Goal: Communication & Community: Answer question/provide support

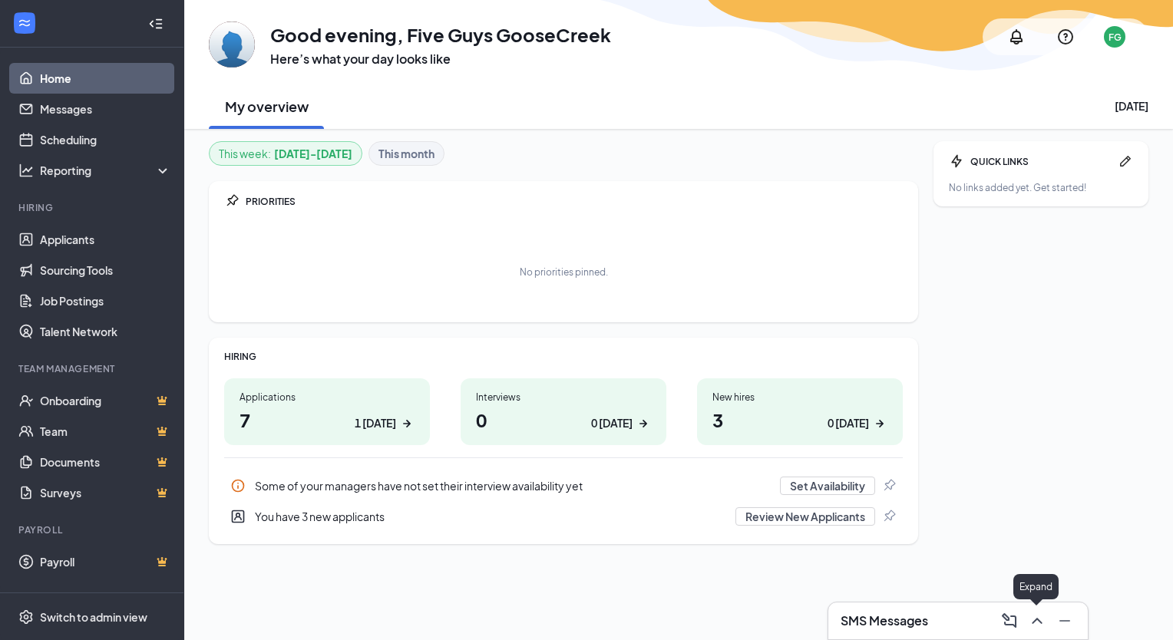
click at [1037, 627] on icon "ChevronUp" at bounding box center [1037, 621] width 18 height 18
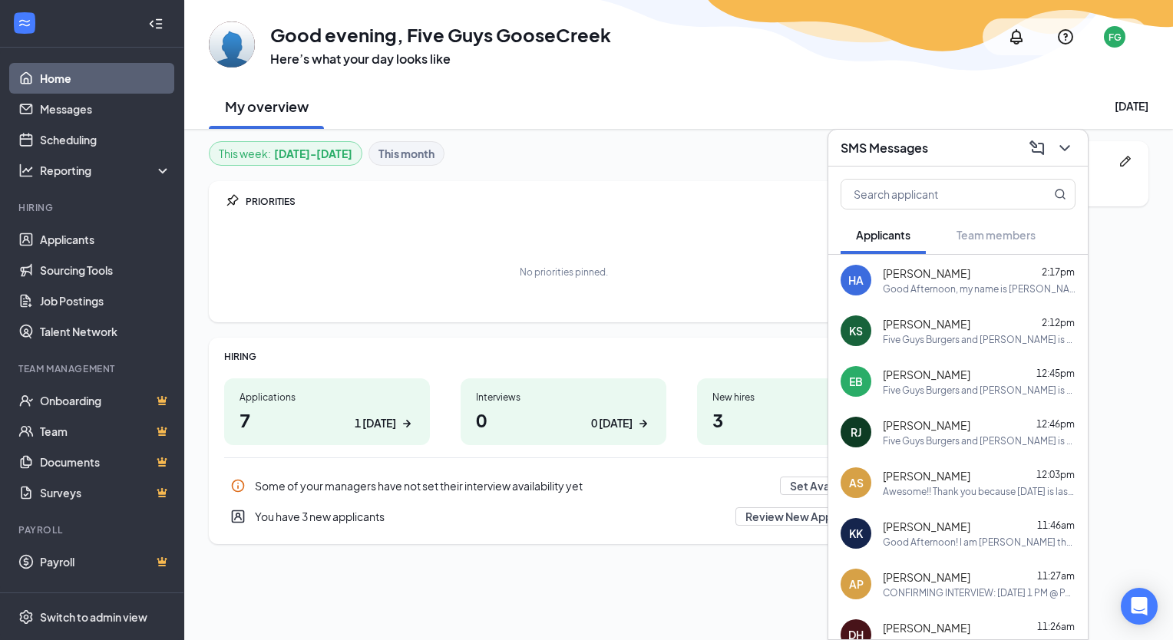
click at [1056, 297] on div "HA [PERSON_NAME] 2:17pm Good Afternoon, my name is [PERSON_NAME], general manag…" at bounding box center [957, 280] width 259 height 51
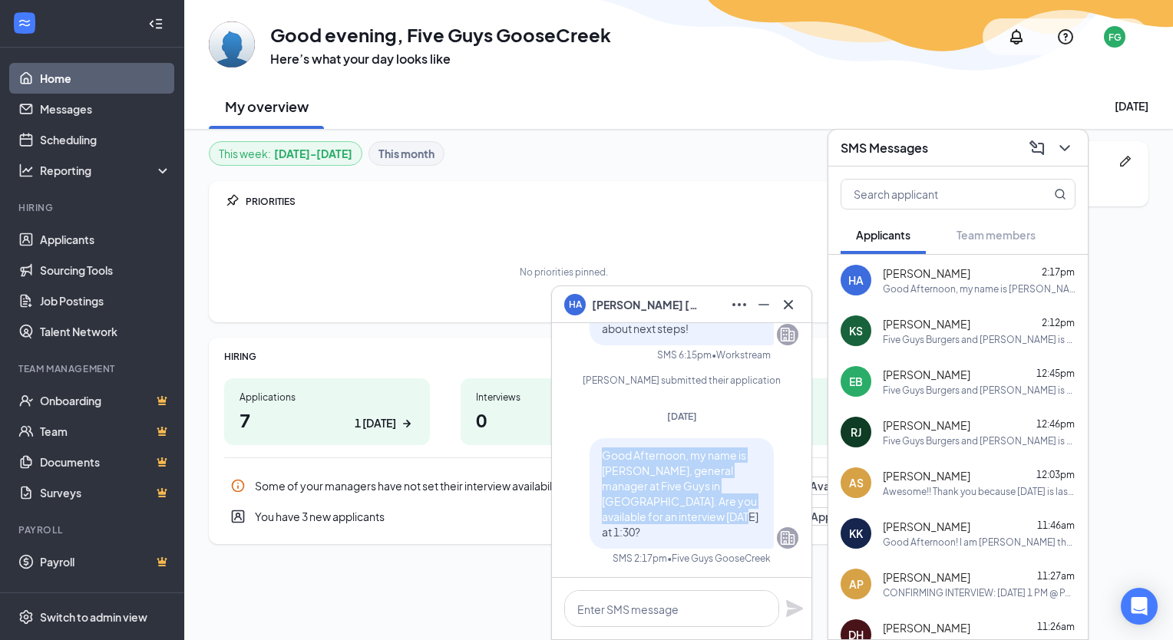
drag, startPoint x: 594, startPoint y: 468, endPoint x: 752, endPoint y: 542, distance: 174.5
click at [752, 542] on div "Good Afternoon, my name is [PERSON_NAME], general manager at Five Guys in [GEOG…" at bounding box center [682, 493] width 184 height 111
copy span "Good Afternoon, my name is [PERSON_NAME], general manager at Five Guys in [GEOG…"
click at [103, 110] on link "Messages" at bounding box center [105, 109] width 131 height 31
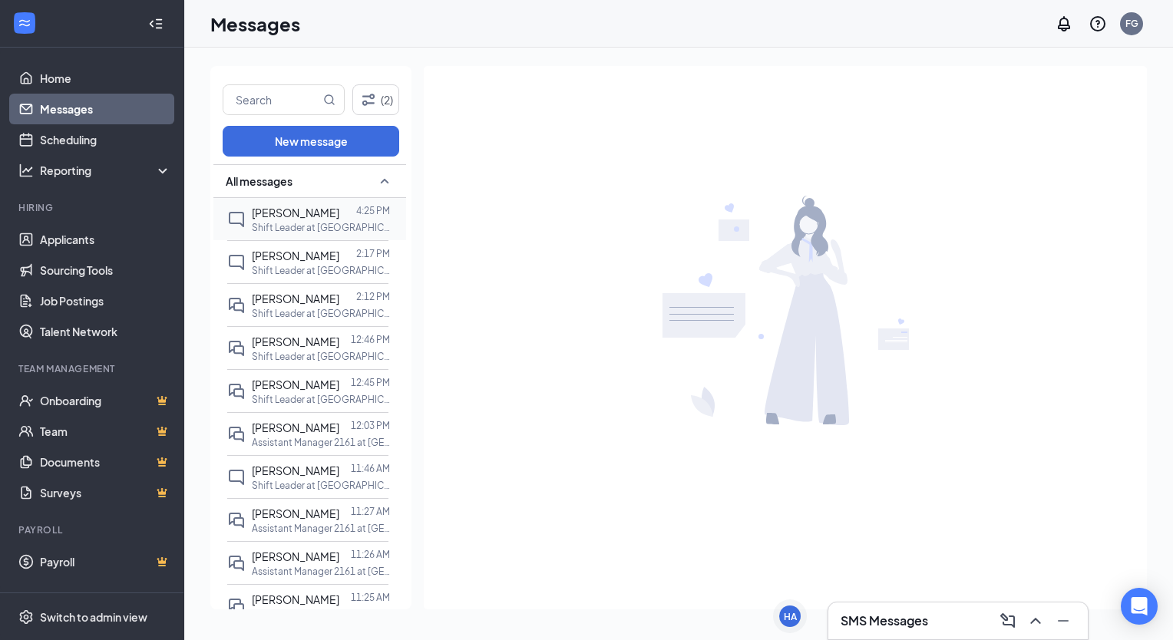
click at [302, 227] on p "Shift Leader at [GEOGRAPHIC_DATA]" at bounding box center [321, 227] width 138 height 13
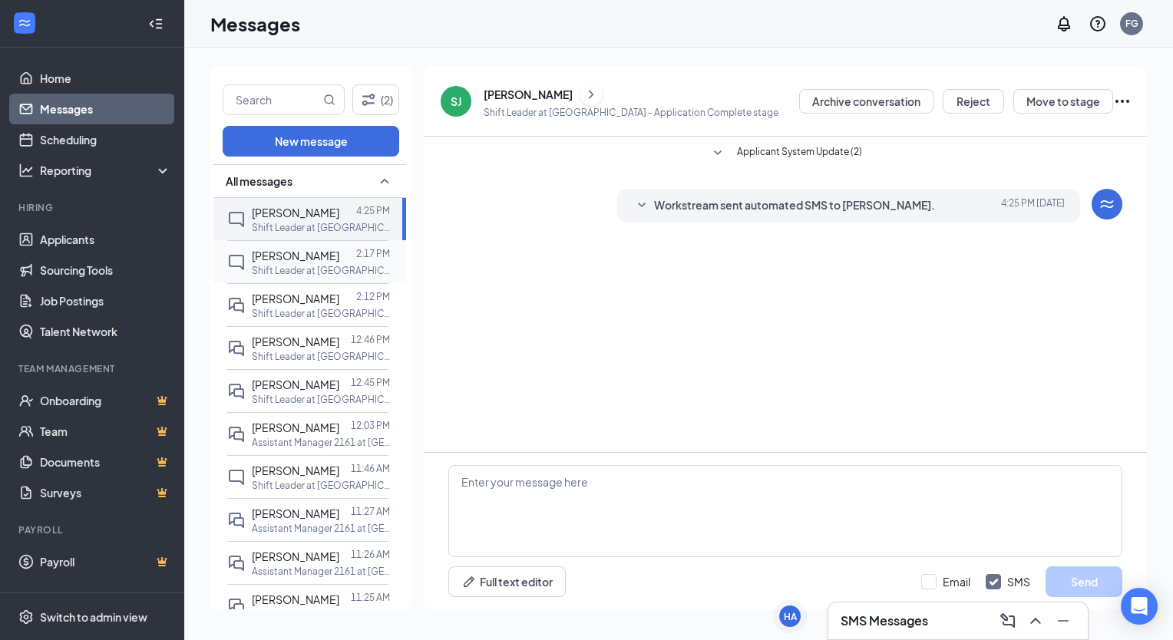
click at [308, 259] on span "[PERSON_NAME]" at bounding box center [296, 256] width 88 height 14
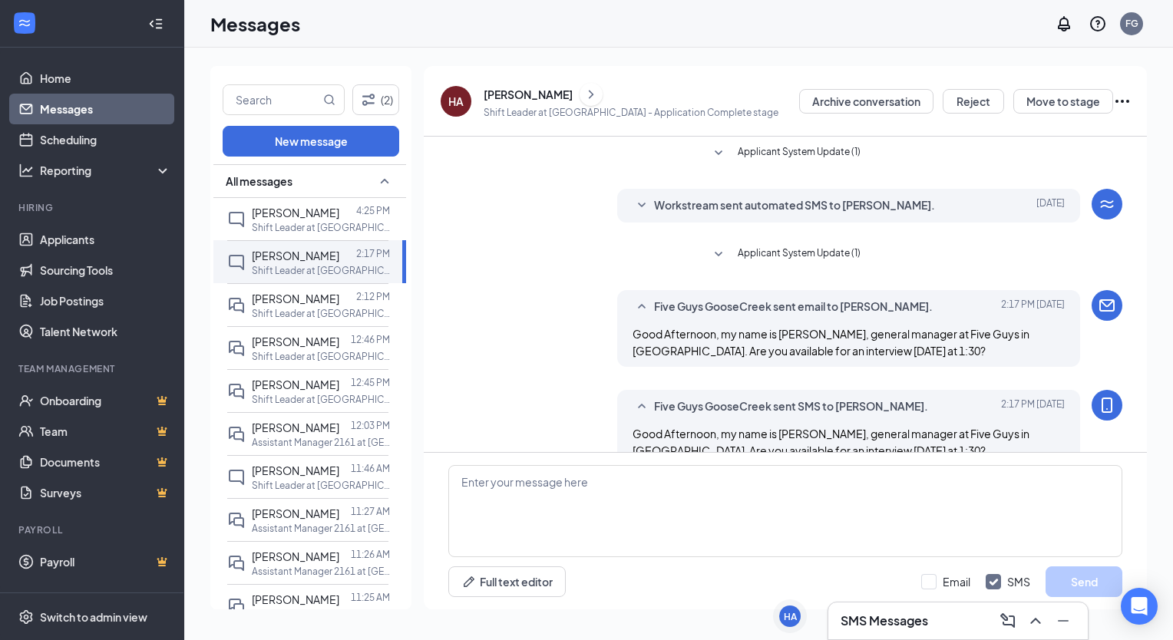
scroll to position [29, 0]
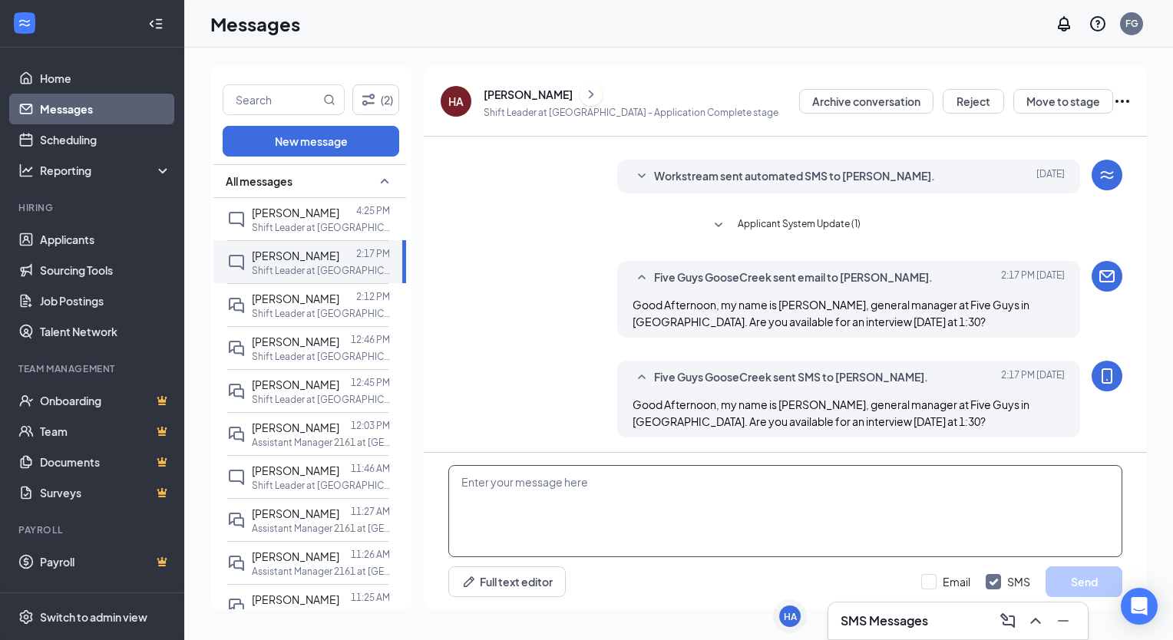
paste textarea "Good Afternoon, my name is [PERSON_NAME], general manager at Five Guys in [GEOG…"
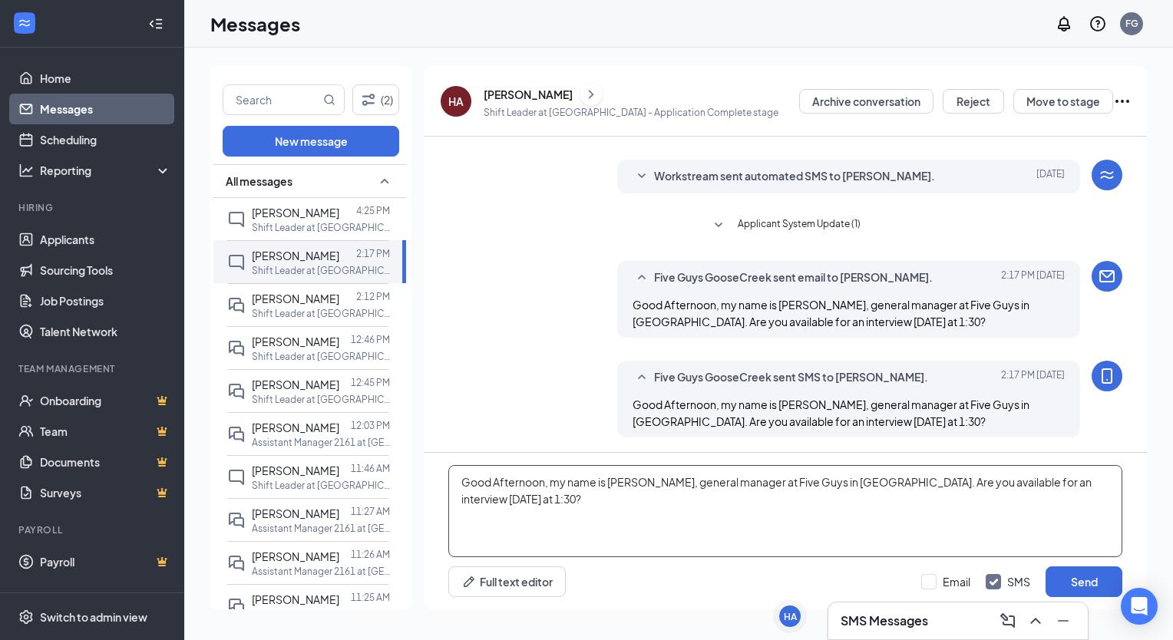
click at [521, 481] on textarea "Good Afternoon, my name is [PERSON_NAME], general manager at Five Guys in [GEOG…" at bounding box center [785, 511] width 674 height 92
type textarea "Good evening, my name is [PERSON_NAME], general manager at Five Guys in [GEOGRA…"
click at [936, 586] on input "Email" at bounding box center [945, 581] width 49 height 15
checkbox input "true"
click at [1076, 588] on button "Send" at bounding box center [1084, 582] width 77 height 31
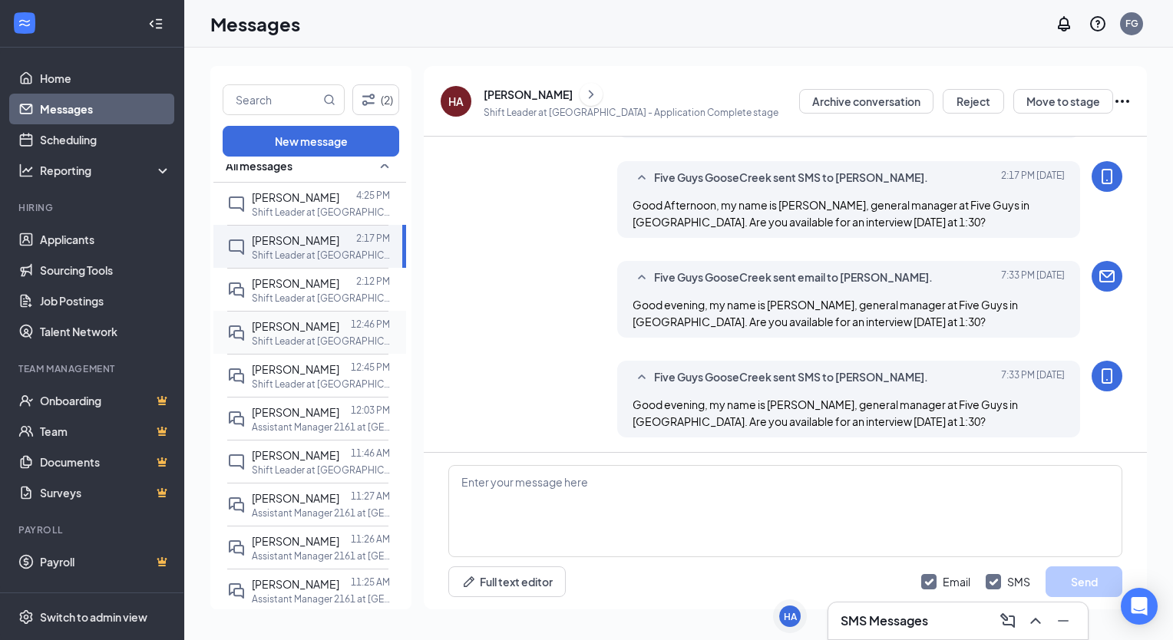
scroll to position [17, 0]
click at [298, 457] on span "[PERSON_NAME]" at bounding box center [296, 454] width 88 height 14
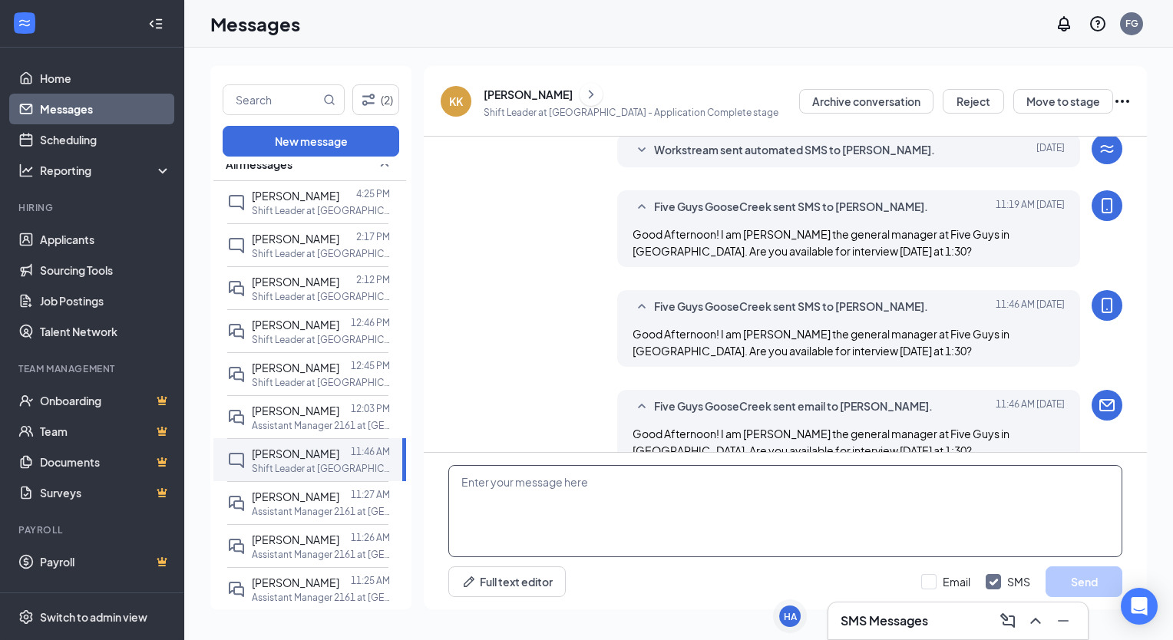
scroll to position [84, 0]
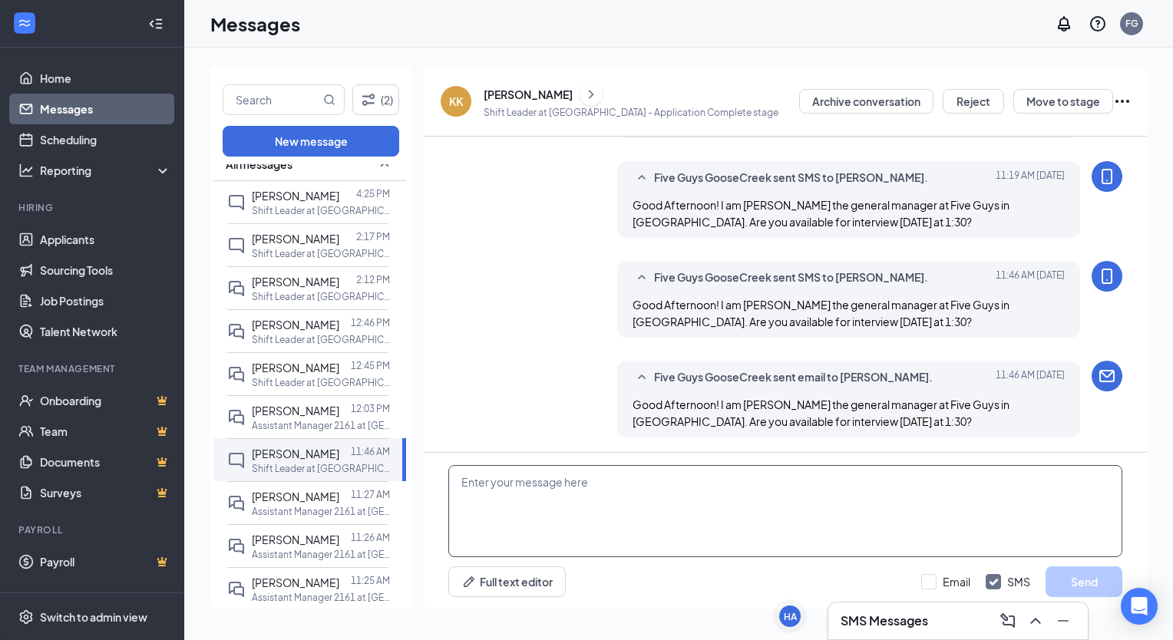
click at [545, 487] on textarea at bounding box center [785, 511] width 674 height 92
paste textarea "Good Afternoon, my name is [PERSON_NAME], general manager at Five Guys in [GEOG…"
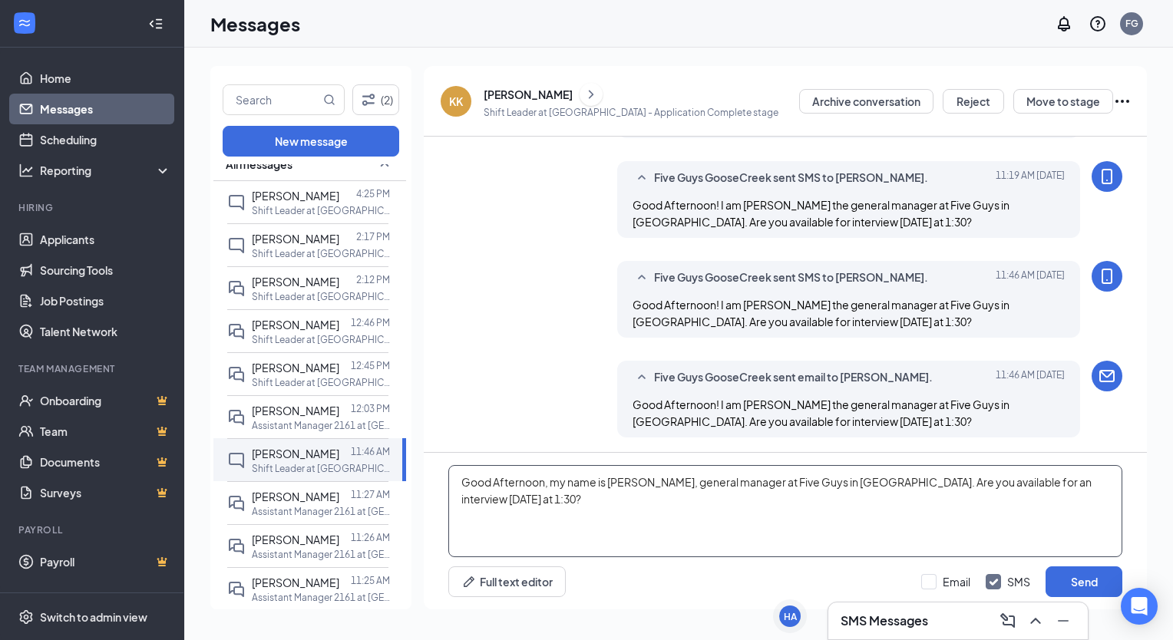
click at [531, 478] on textarea "Good Afternoon, my name is [PERSON_NAME], general manager at Five Guys in [GEOG…" at bounding box center [785, 511] width 674 height 92
type textarea "Good evening, my name is [PERSON_NAME], general manager at Five Guys in [GEOGRA…"
click at [935, 585] on input "Email" at bounding box center [945, 581] width 49 height 15
checkbox input "true"
click at [1102, 582] on button "Send" at bounding box center [1084, 582] width 77 height 31
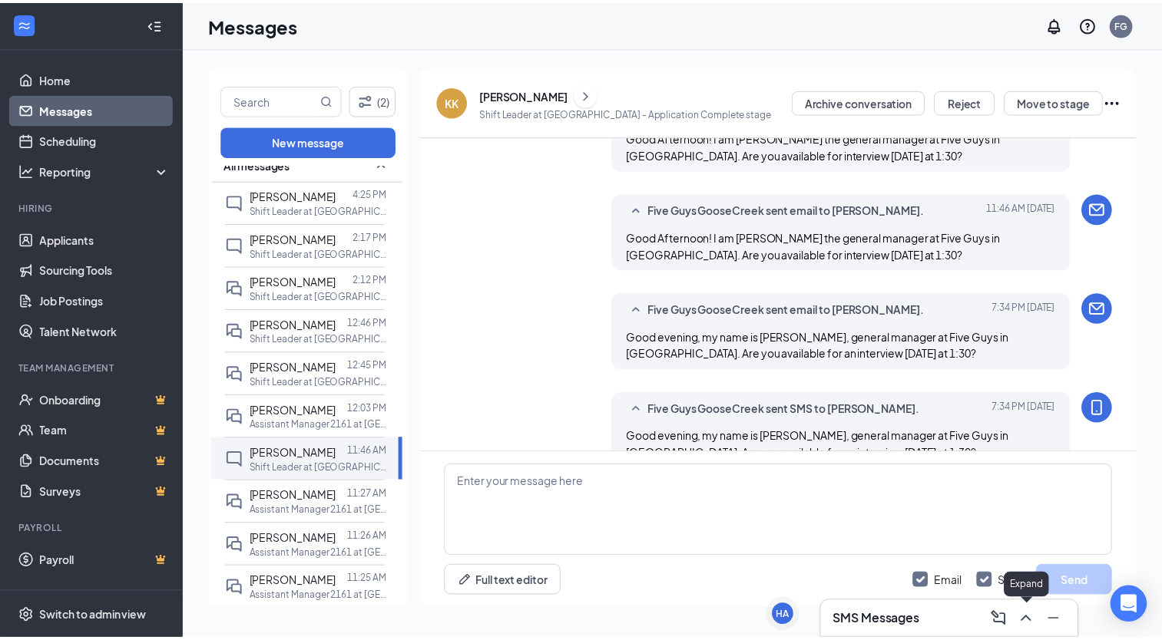
scroll to position [284, 0]
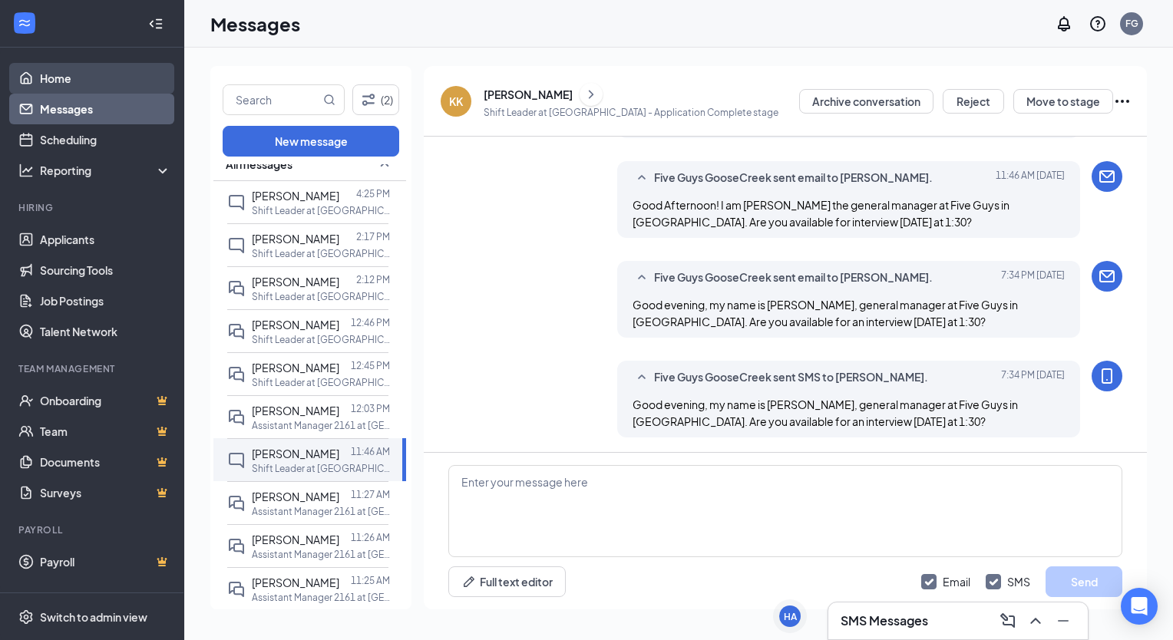
click at [81, 84] on link "Home" at bounding box center [105, 78] width 131 height 31
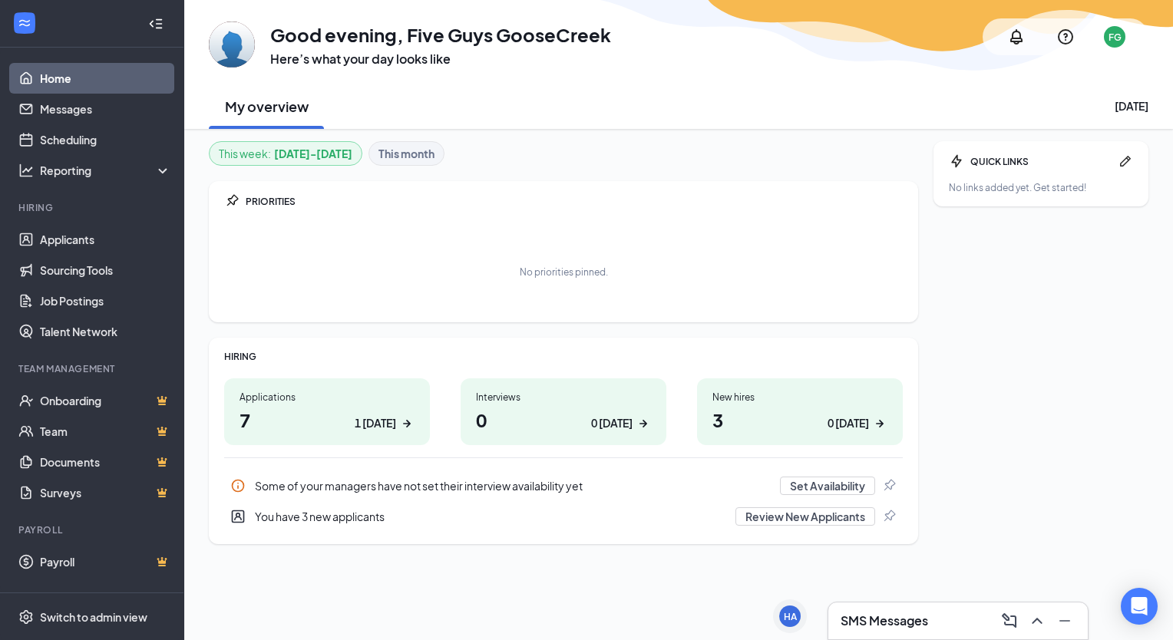
click at [379, 425] on div "1 [DATE]" at bounding box center [375, 423] width 41 height 16
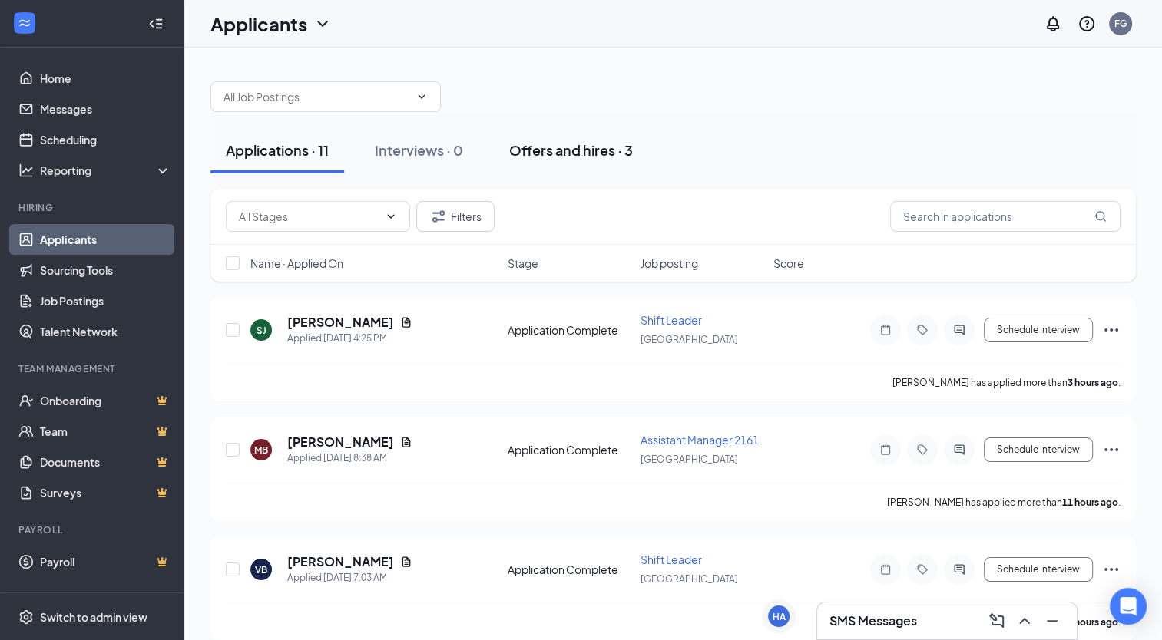
click at [601, 155] on div "Offers and hires · 3" at bounding box center [571, 149] width 124 height 19
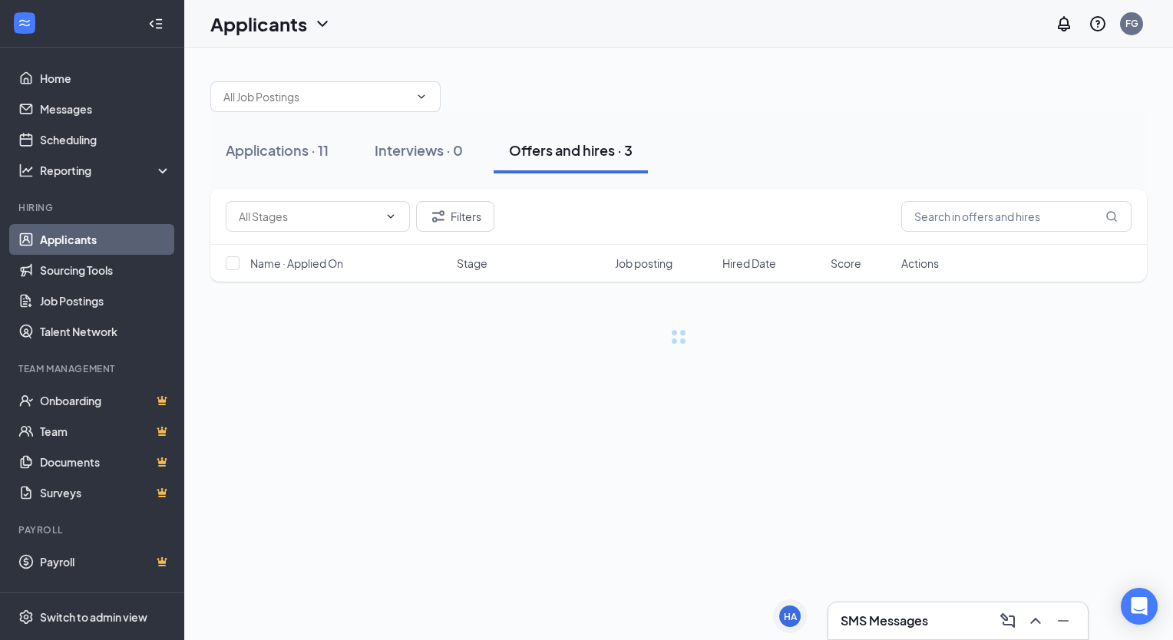
click at [601, 155] on div "Offers and hires · 3" at bounding box center [571, 149] width 124 height 19
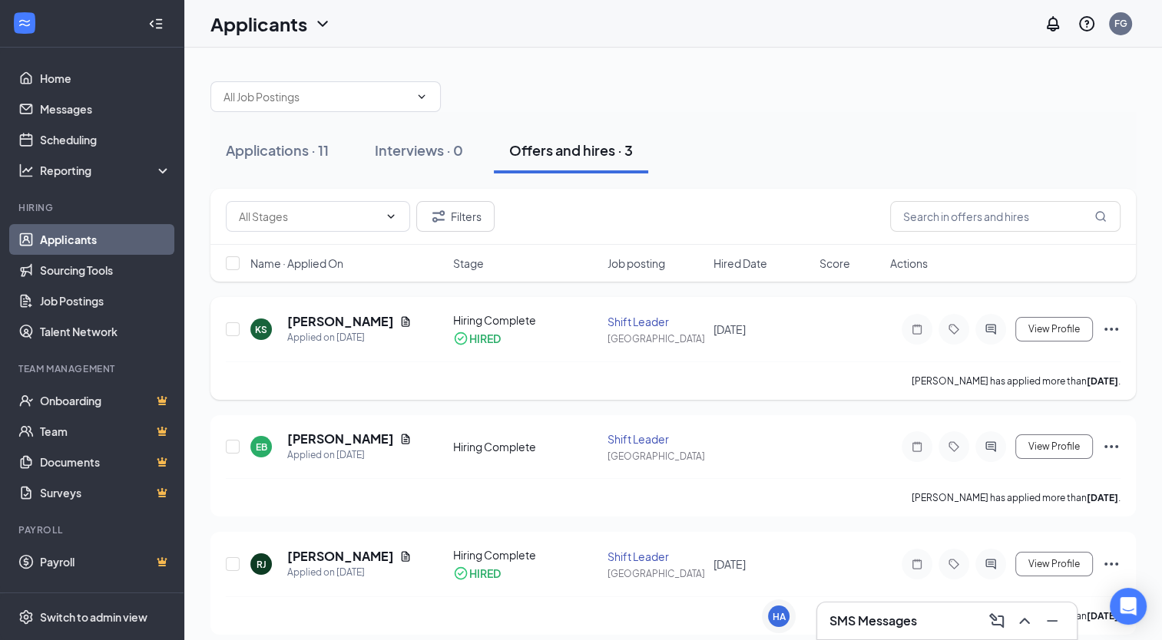
click at [966, 368] on div "[PERSON_NAME] has applied more than [DATE] ." at bounding box center [673, 381] width 894 height 38
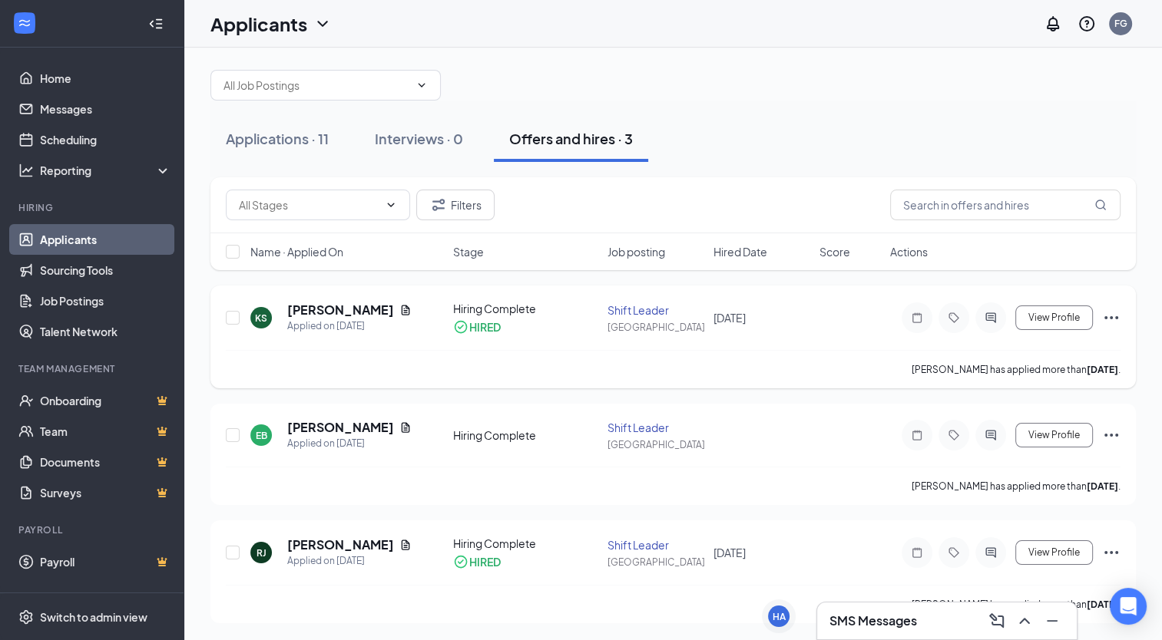
click at [1112, 322] on icon "Ellipses" at bounding box center [1111, 318] width 18 height 18
drag, startPoint x: 733, startPoint y: 362, endPoint x: 756, endPoint y: 372, distance: 24.8
click at [756, 372] on div "[PERSON_NAME] has applied more than [DATE] ." at bounding box center [673, 369] width 894 height 38
click at [298, 143] on div "Applications · 11" at bounding box center [277, 138] width 103 height 19
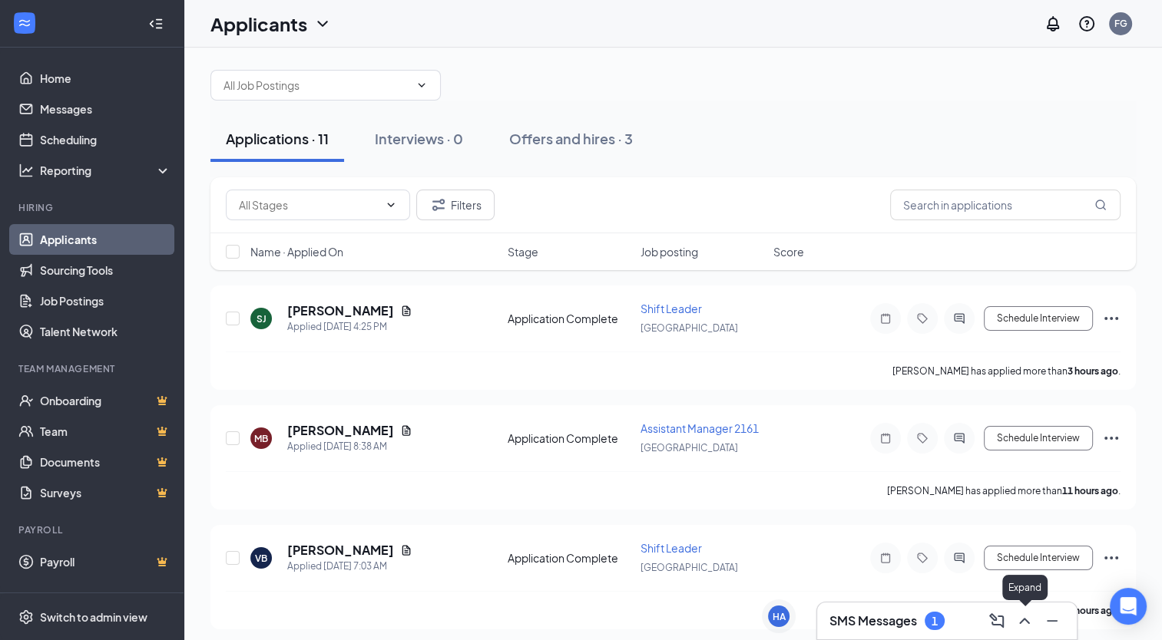
click at [1019, 623] on icon "ChevronUp" at bounding box center [1024, 621] width 18 height 18
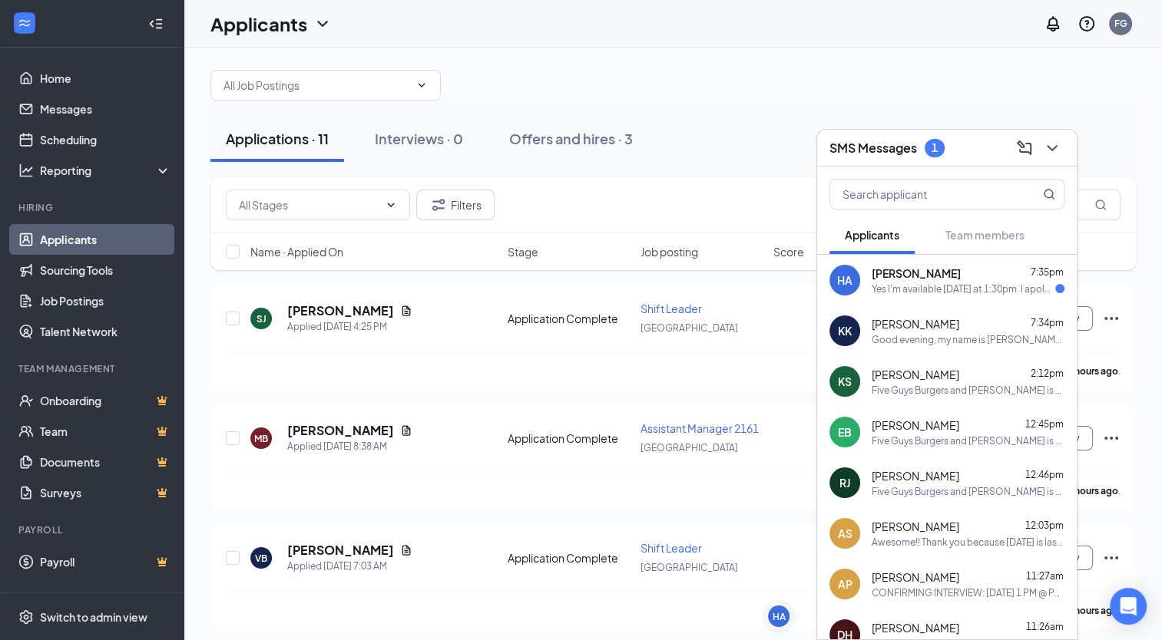
click at [997, 284] on div "Yes I'm available [DATE] at 1:30pm. I apologize I am just seeing your message f…" at bounding box center [962, 289] width 183 height 13
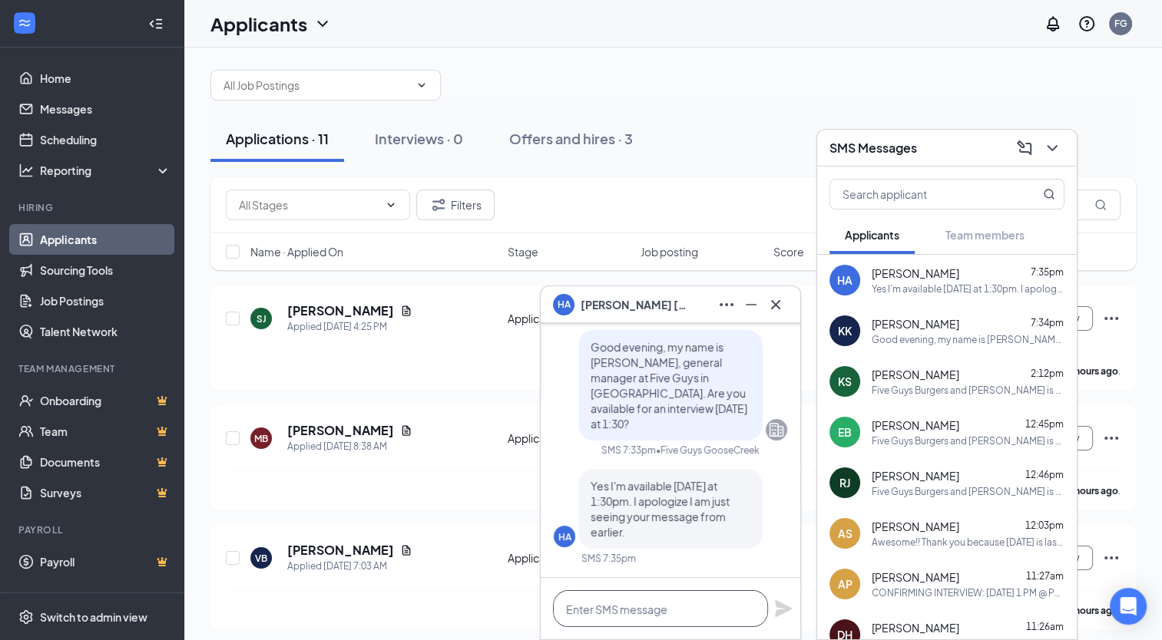
click at [666, 606] on textarea at bounding box center [660, 608] width 215 height 37
click at [1001, 428] on div "[PERSON_NAME] 12:45pm" at bounding box center [967, 425] width 193 height 15
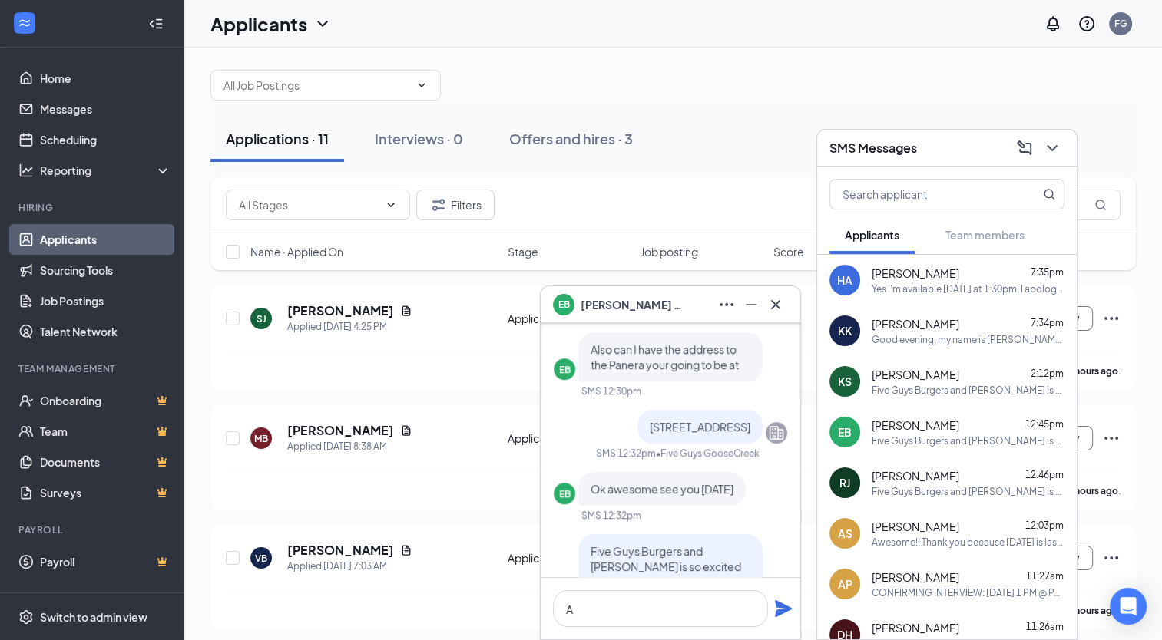
scroll to position [-141, 0]
click at [1001, 296] on div "HA [PERSON_NAME] 7:35pm Yes I'm available [DATE] at 1:30pm. I apologize I am ju…" at bounding box center [946, 280] width 259 height 51
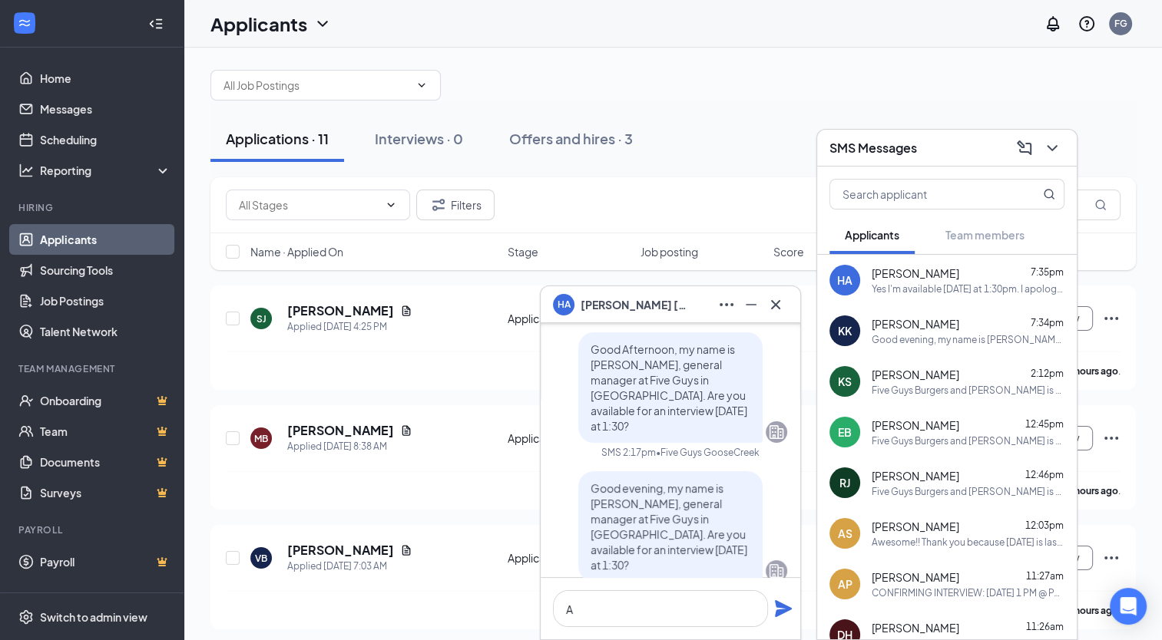
scroll to position [0, 0]
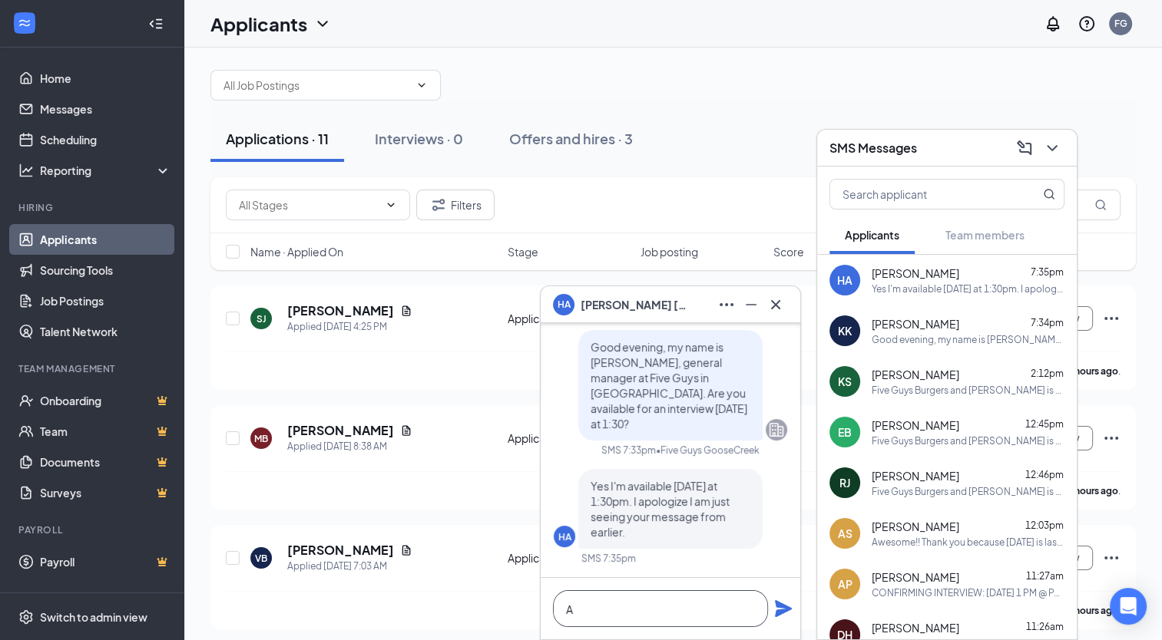
click at [615, 607] on textarea "A" at bounding box center [660, 608] width 215 height 37
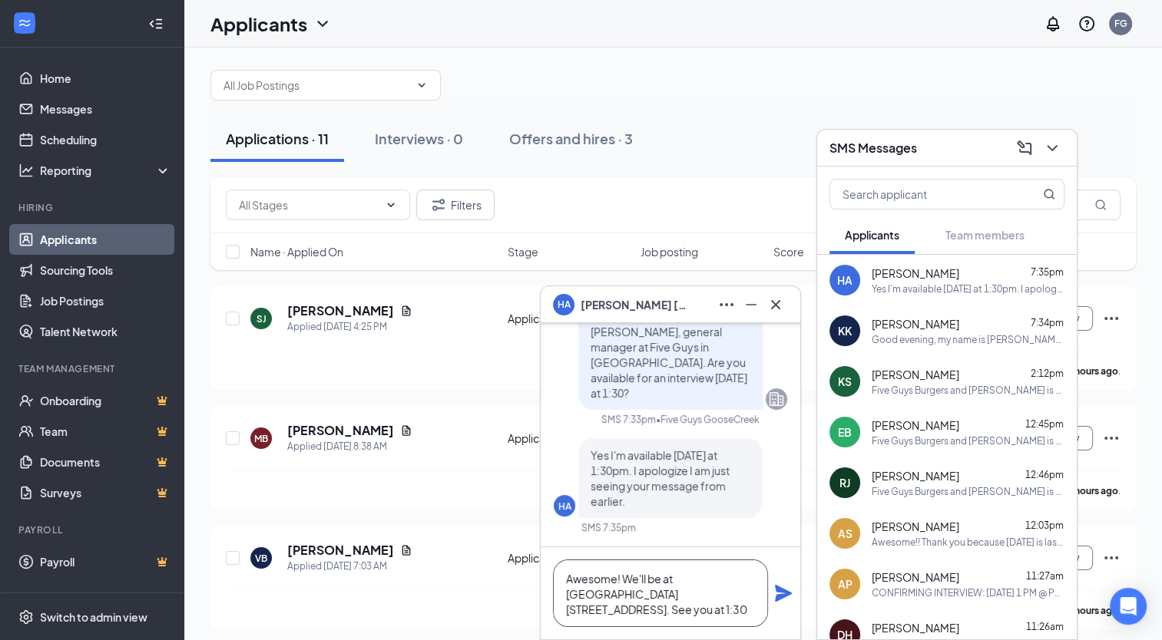
type textarea "Awesome! We'll be at [GEOGRAPHIC_DATA] [STREET_ADDRESS]. See you at 1:30"
click at [781, 598] on icon "Plane" at bounding box center [783, 593] width 17 height 17
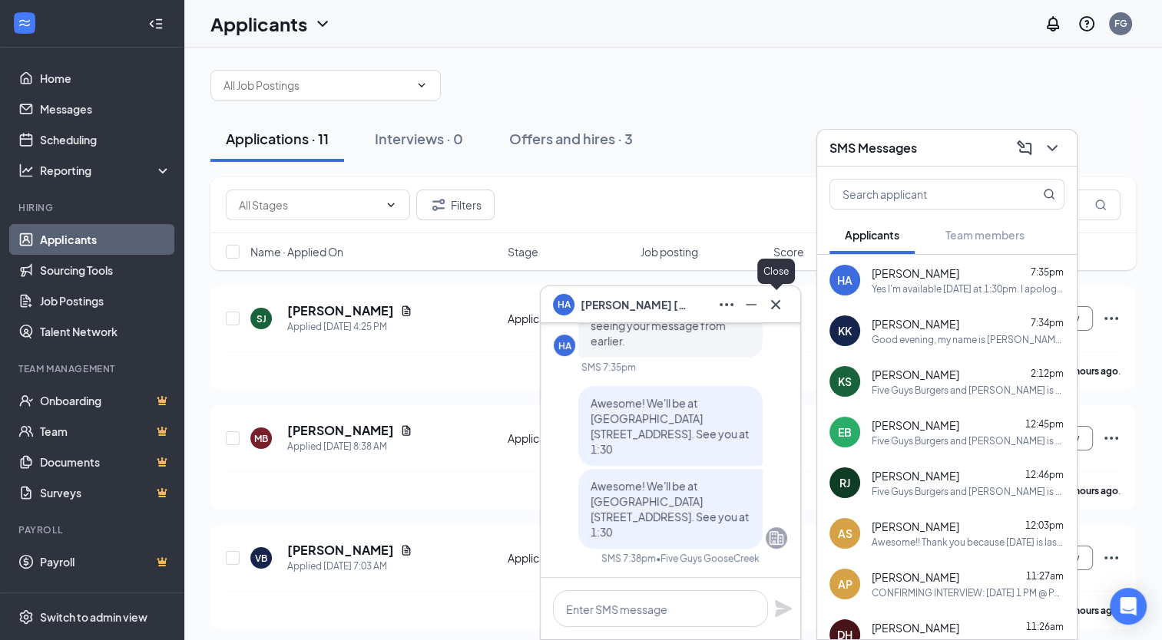
click at [780, 309] on icon "Cross" at bounding box center [775, 305] width 18 height 18
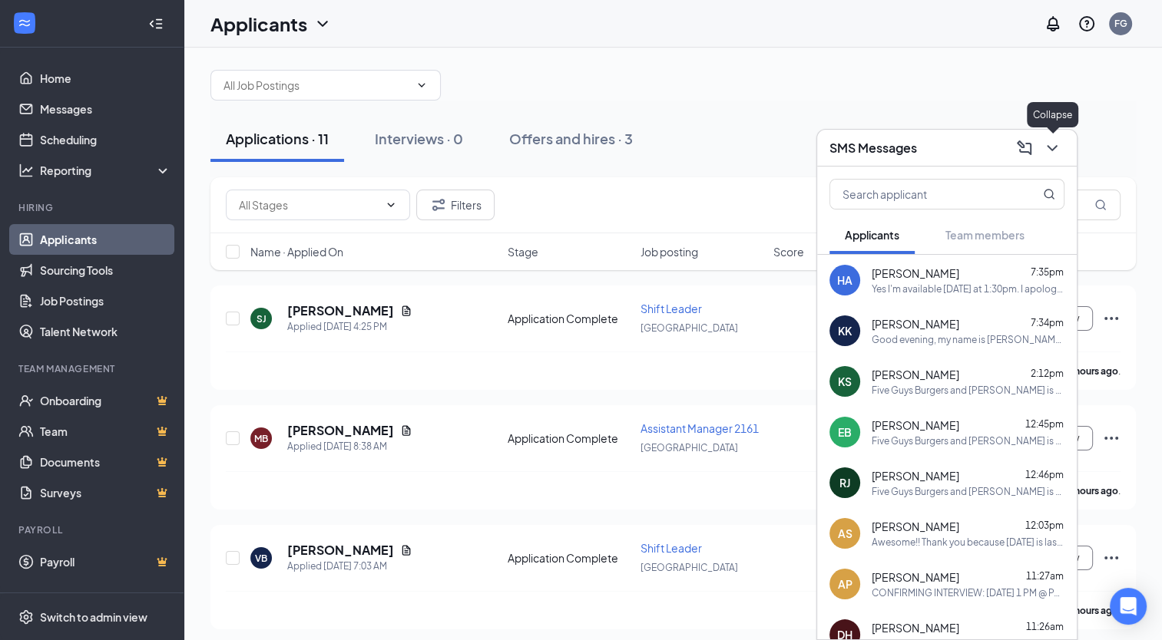
click at [1044, 147] on icon "ChevronDown" at bounding box center [1052, 148] width 18 height 18
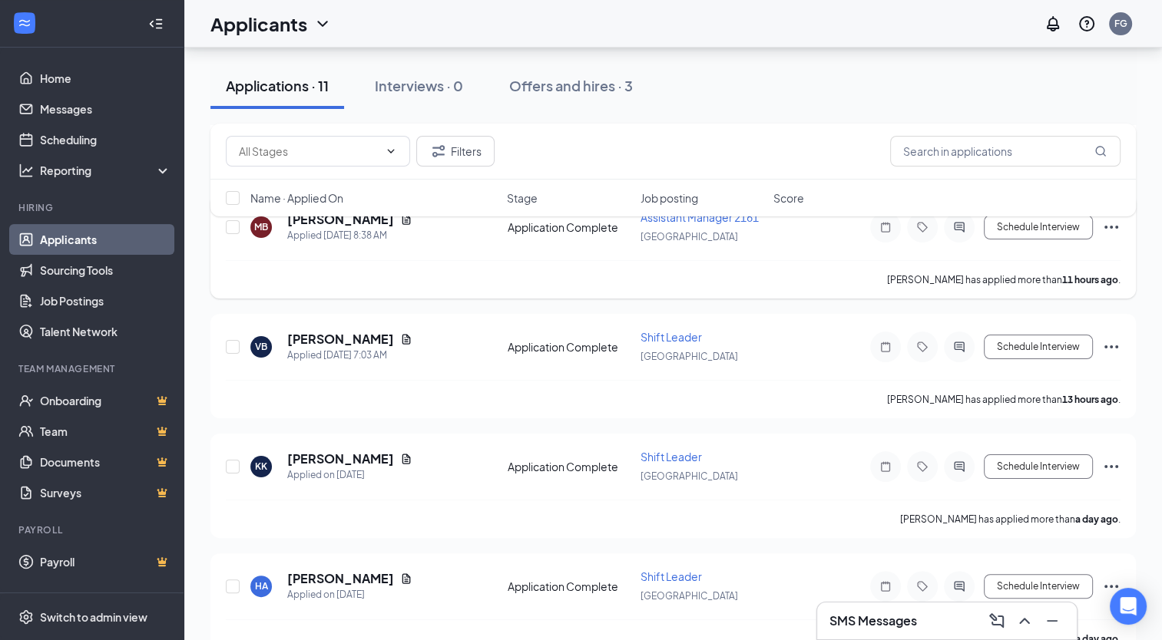
scroll to position [221, 0]
